Goal: Information Seeking & Learning: Learn about a topic

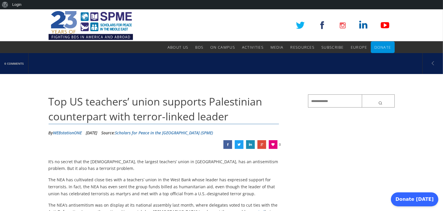
click at [179, 131] on link "Scholars for Peace in the Middle East (SPME)" at bounding box center [164, 133] width 98 height 6
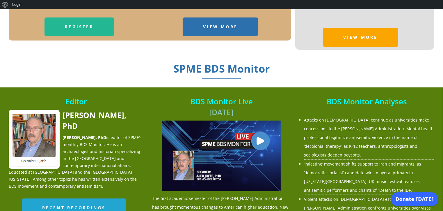
scroll to position [677, 0]
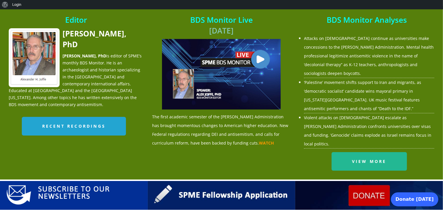
click at [244, 198] on div at bounding box center [222, 198] width 346 height 1
click at [244, 181] on img at bounding box center [222, 195] width 148 height 29
